Goal: Task Accomplishment & Management: Manage account settings

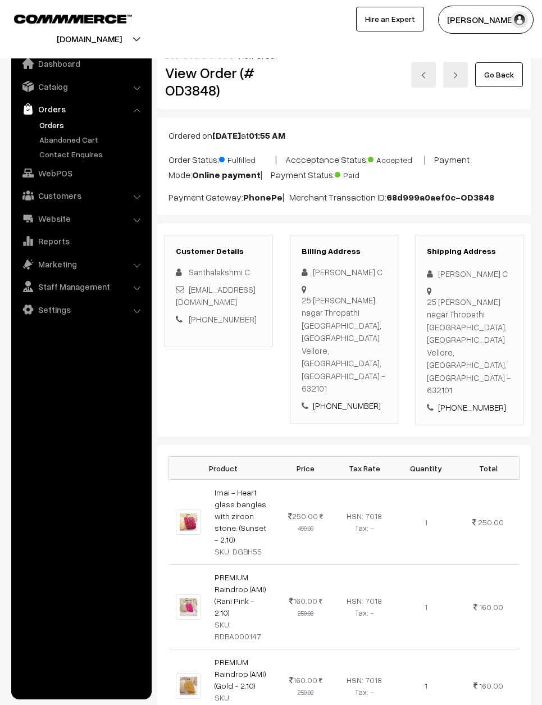
click at [508, 69] on link "Go Back" at bounding box center [499, 74] width 48 height 25
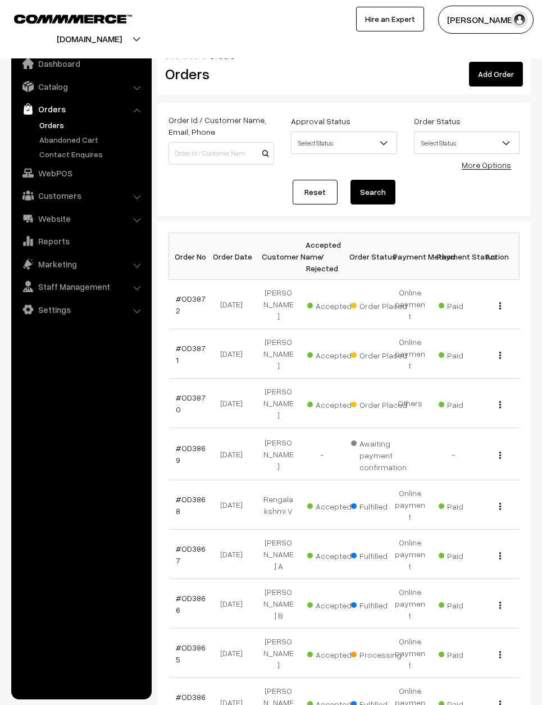
click at [317, 182] on link "Reset" at bounding box center [315, 192] width 45 height 25
click at [311, 182] on link "Reset" at bounding box center [315, 192] width 45 height 25
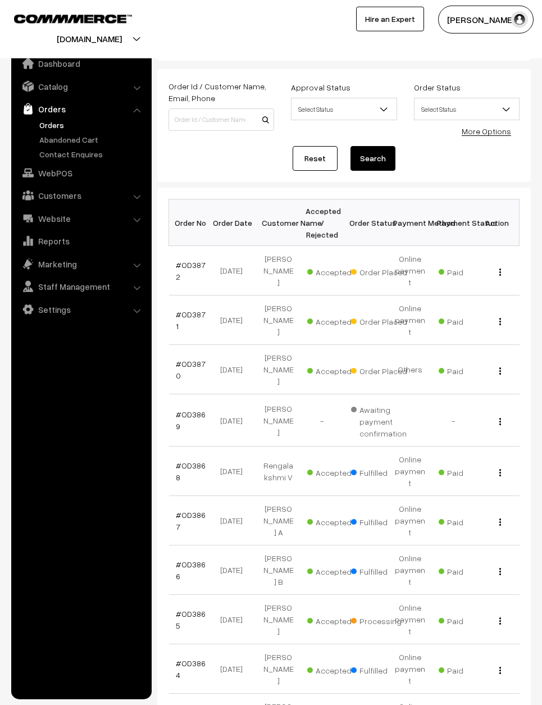
scroll to position [34, 0]
click at [190, 358] on link "#OD3870" at bounding box center [191, 368] width 30 height 21
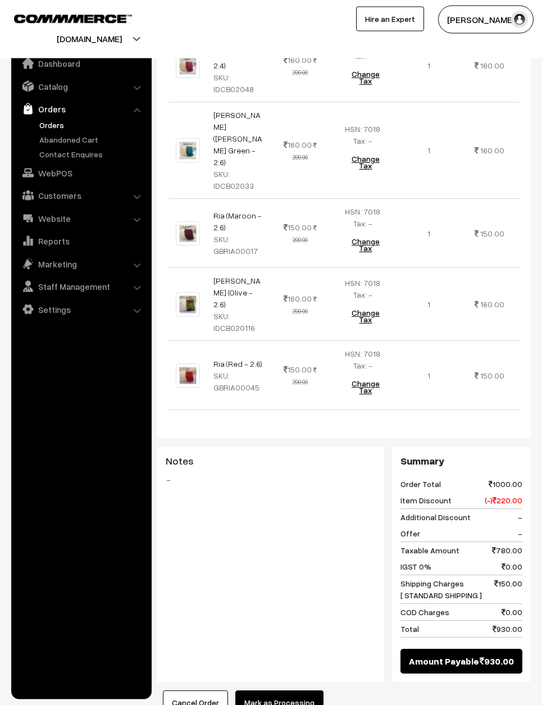
scroll to position [435, 0]
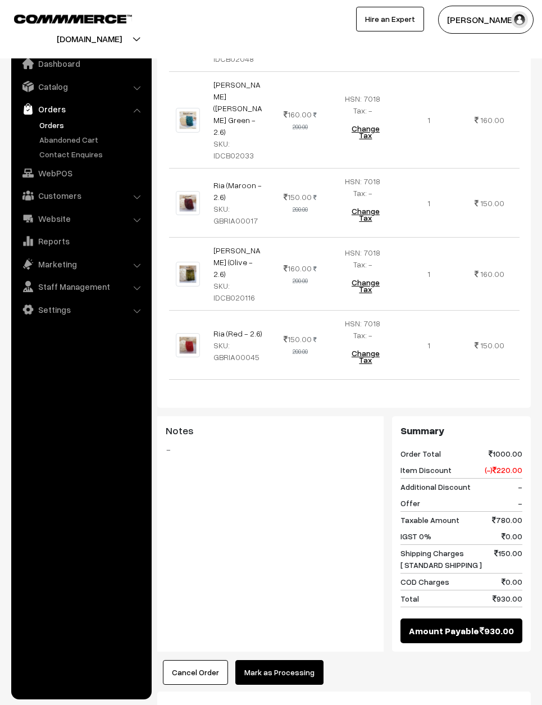
click at [291, 660] on button "Mark as Processing" at bounding box center [279, 672] width 88 height 25
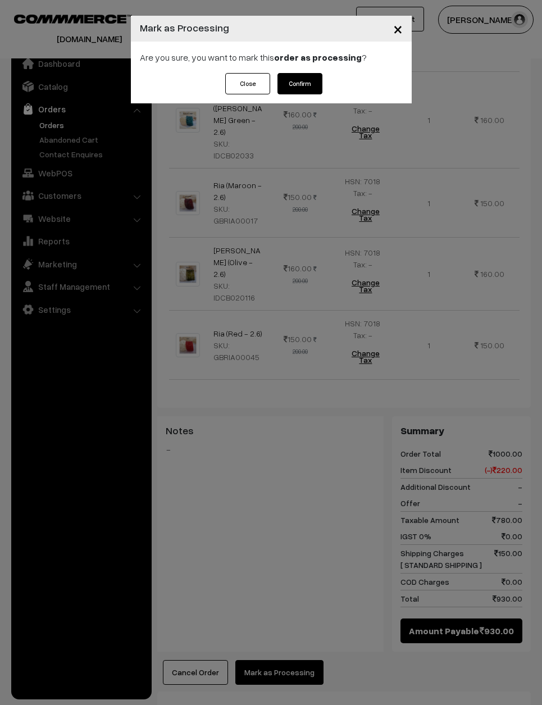
click at [307, 81] on button "Confirm" at bounding box center [299, 83] width 45 height 21
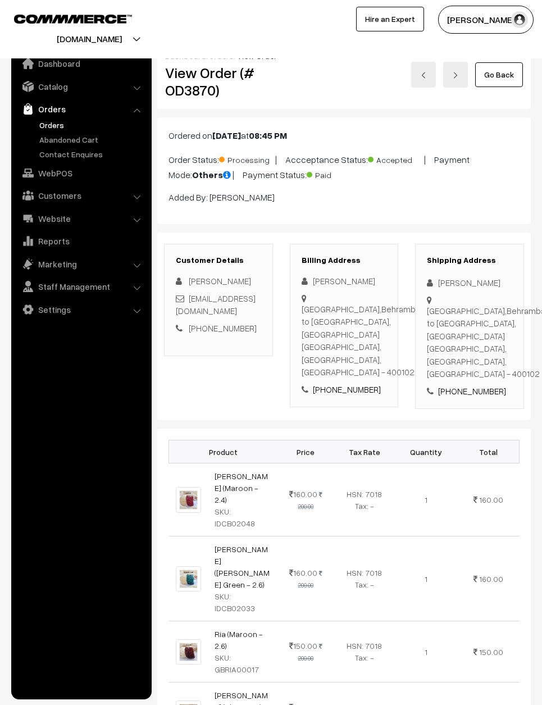
scroll to position [453, 0]
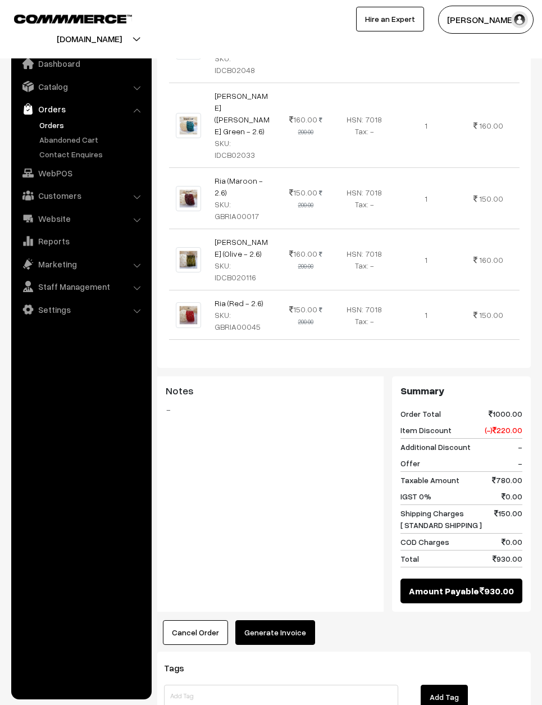
click at [288, 620] on button "Generate Invoice" at bounding box center [275, 632] width 80 height 25
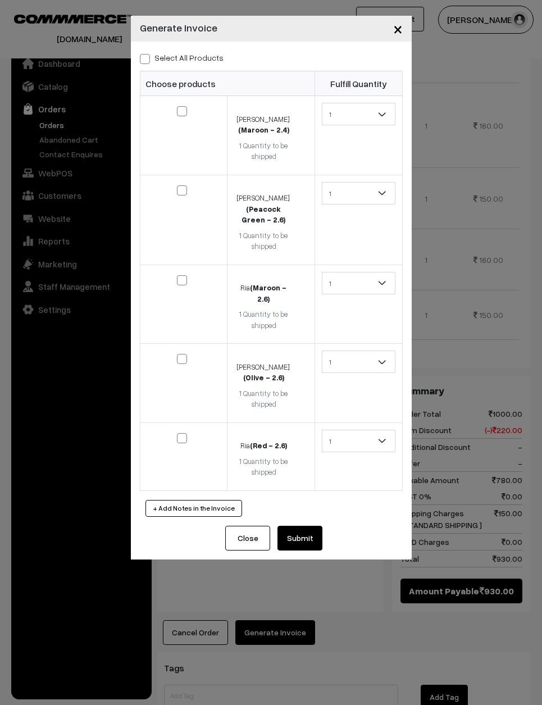
click at [143, 53] on input "Select All Products" at bounding box center [143, 56] width 7 height 7
checkbox input "true"
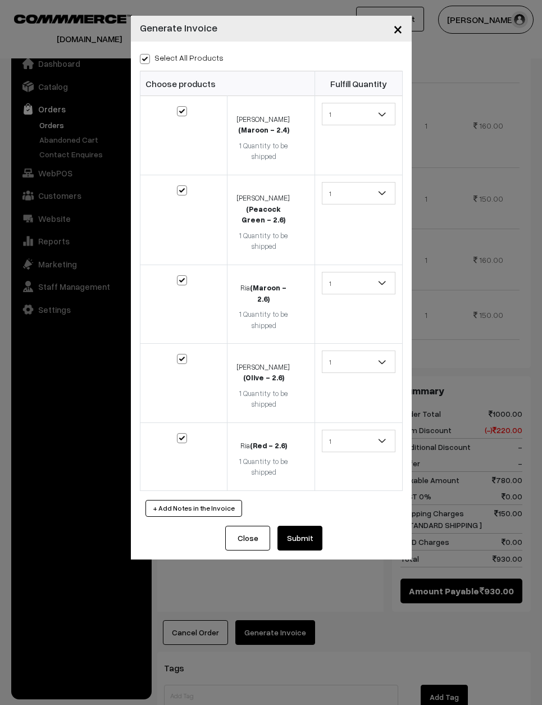
checkbox input "true"
click at [308, 526] on button "Submit" at bounding box center [299, 538] width 45 height 25
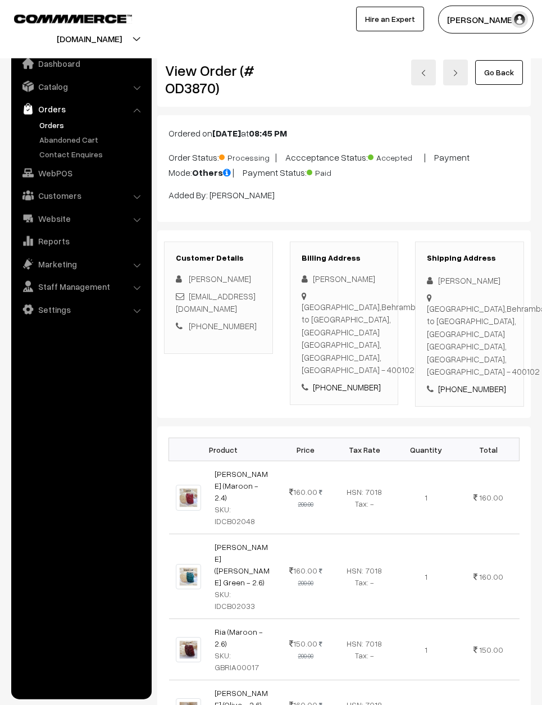
scroll to position [3, 0]
click at [512, 67] on link "Go Back" at bounding box center [499, 72] width 48 height 25
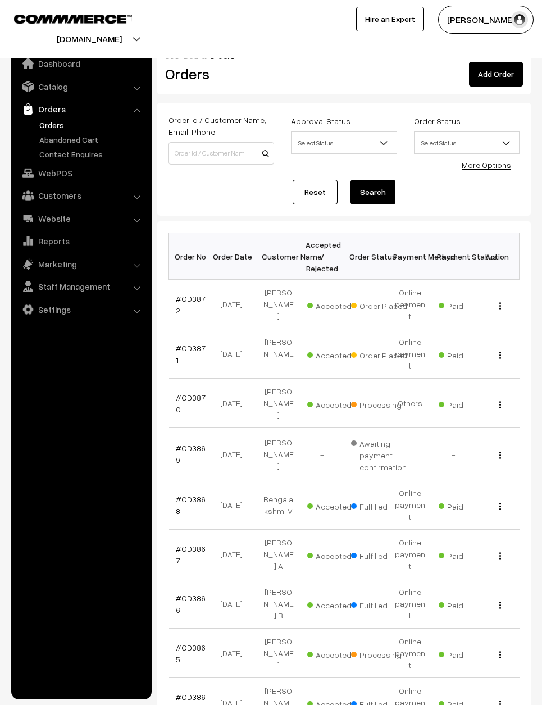
click at [195, 343] on link "#OD3871" at bounding box center [191, 353] width 30 height 21
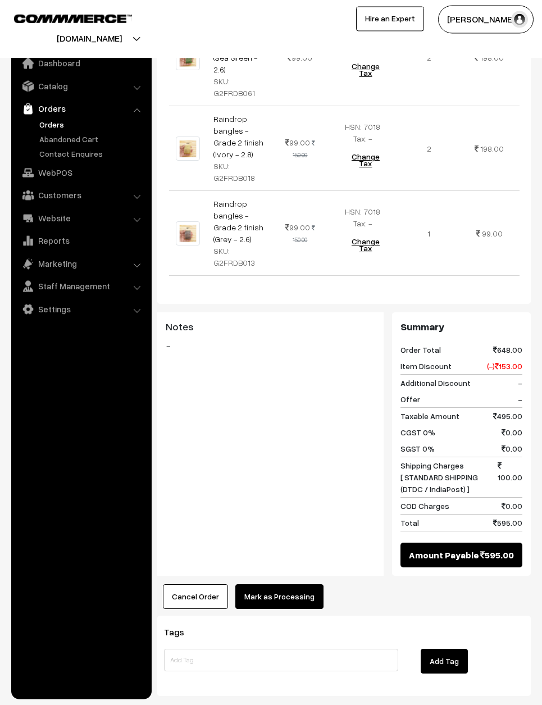
scroll to position [444, 0]
click at [302, 585] on button "Mark as Processing" at bounding box center [279, 597] width 88 height 25
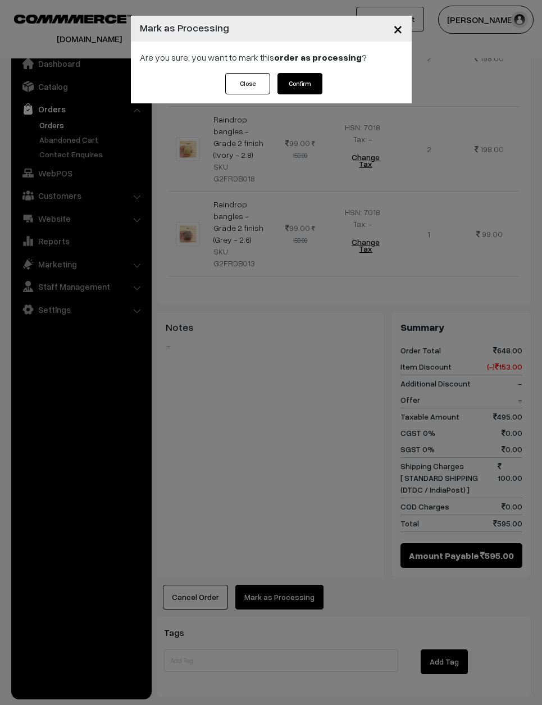
click at [307, 84] on button "Confirm" at bounding box center [299, 83] width 45 height 21
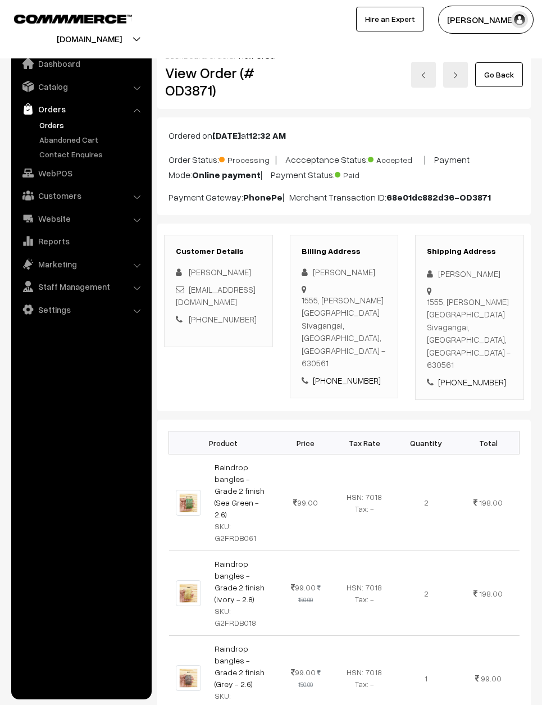
click at [513, 68] on link "Go Back" at bounding box center [499, 74] width 48 height 25
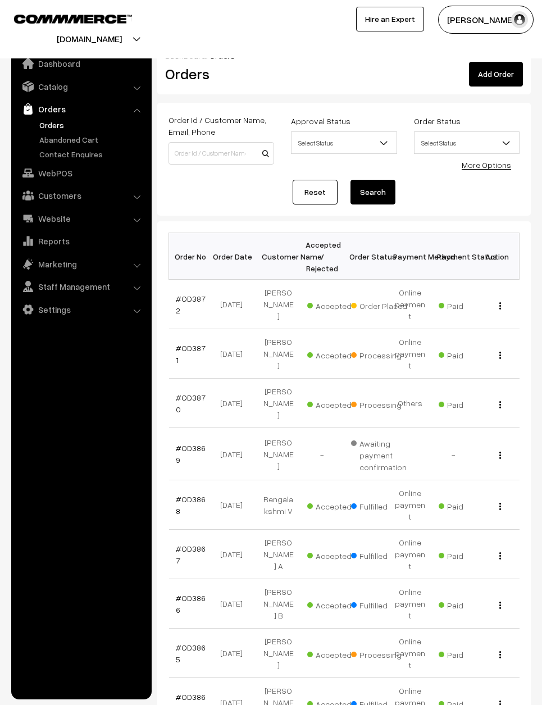
click at [190, 297] on link "#OD3872" at bounding box center [191, 304] width 30 height 21
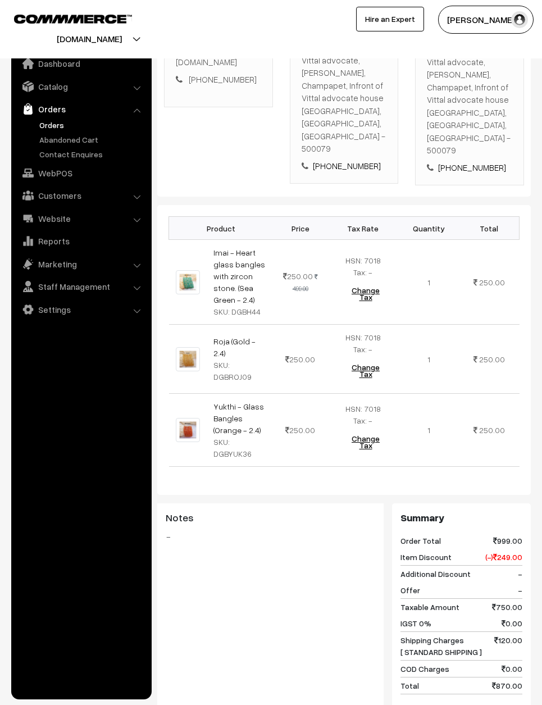
scroll to position [240, 0]
click at [293, 704] on div "Product Price Tax Rate Quantity Total Imai - Heart glass bangles with zircon st…" at bounding box center [343, 488] width 373 height 567
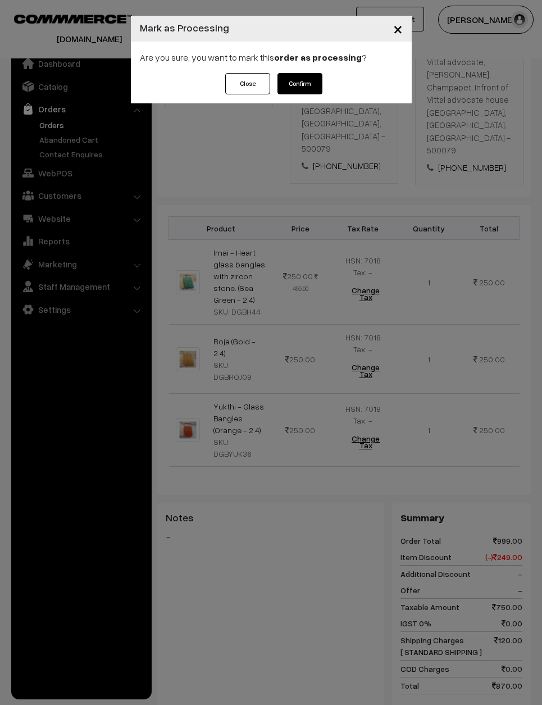
click at [307, 76] on button "Confirm" at bounding box center [299, 83] width 45 height 21
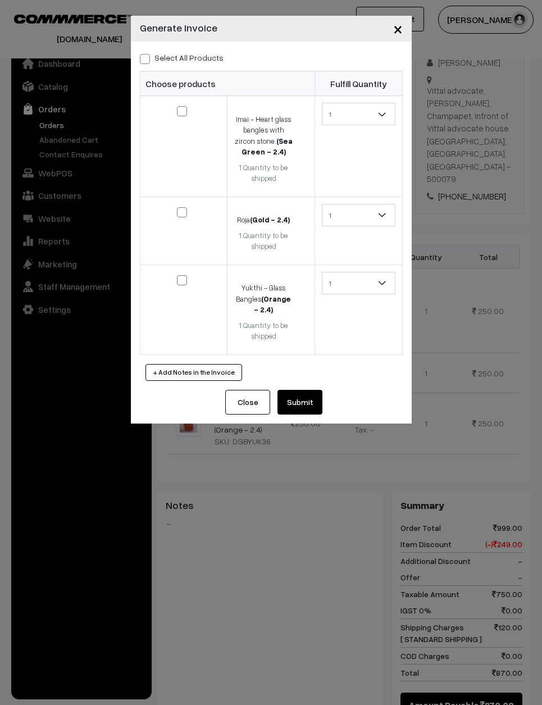
click at [143, 53] on input "Select All Products" at bounding box center [143, 56] width 7 height 7
checkbox input "true"
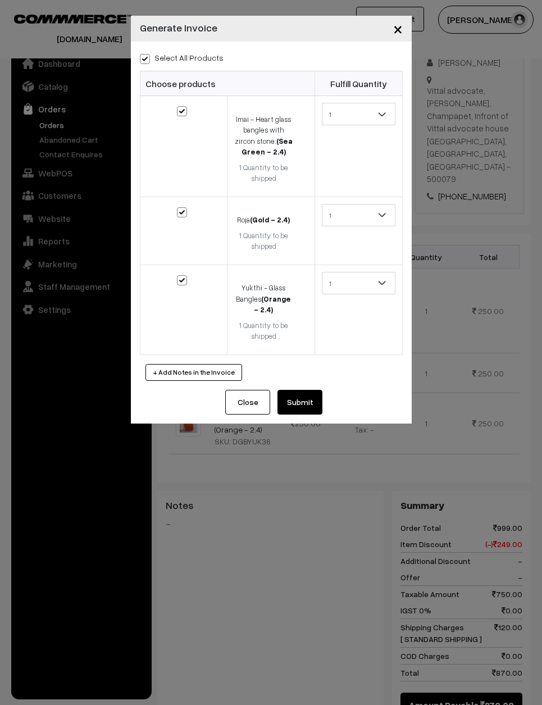
click at [312, 399] on button "Submit" at bounding box center [299, 402] width 45 height 25
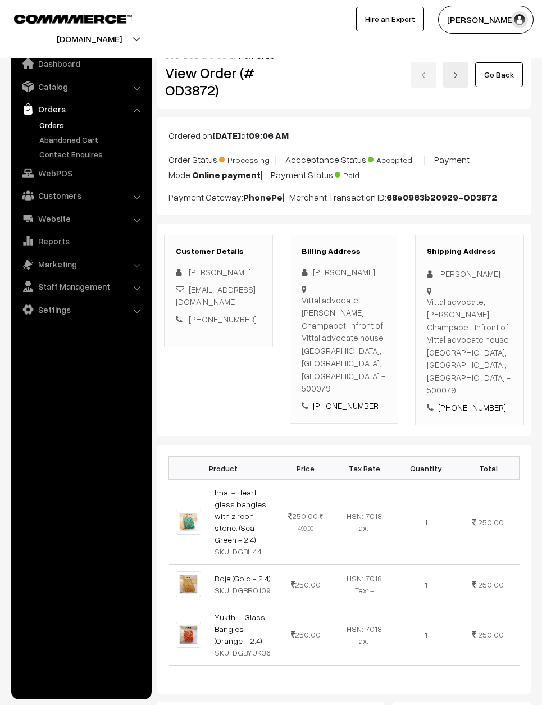
click at [503, 69] on link "Go Back" at bounding box center [499, 74] width 48 height 25
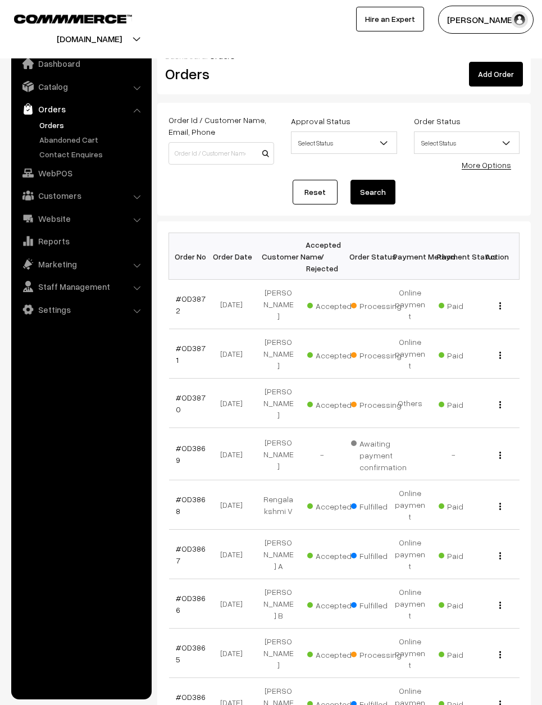
click at [193, 339] on td "#OD3871" at bounding box center [191, 353] width 44 height 49
click at [195, 343] on link "#OD3871" at bounding box center [191, 353] width 30 height 21
